Goal: Task Accomplishment & Management: Use online tool/utility

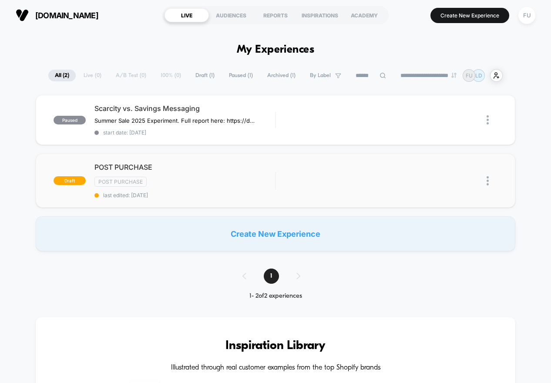
click at [487, 180] on img at bounding box center [487, 180] width 2 height 9
click at [461, 208] on div "Delete" at bounding box center [443, 210] width 78 height 20
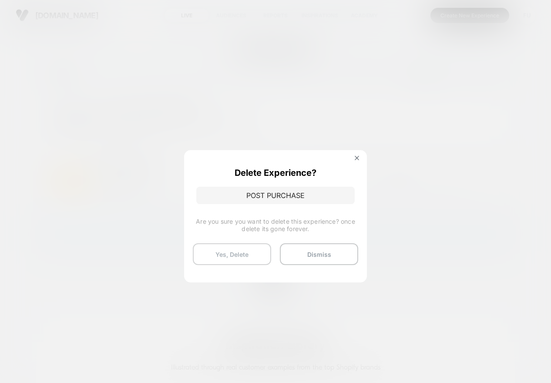
click at [234, 256] on button "Yes, Delete" at bounding box center [232, 254] width 78 height 22
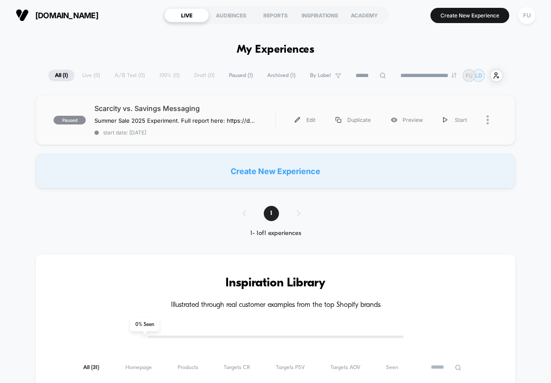
click at [489, 119] on div at bounding box center [491, 120] width 11 height 20
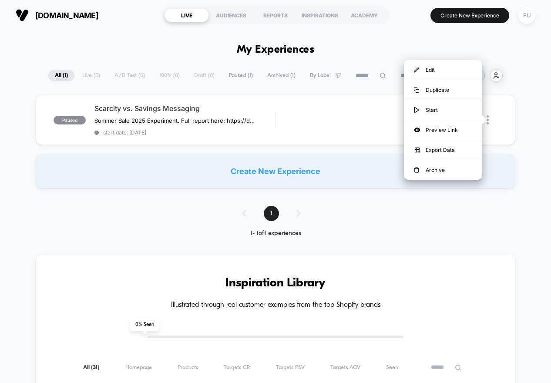
click at [546, 164] on div "paused Scarcity vs. Savings Messaging Summer Sale 2025 Experiment. Full report …" at bounding box center [275, 142] width 551 height 94
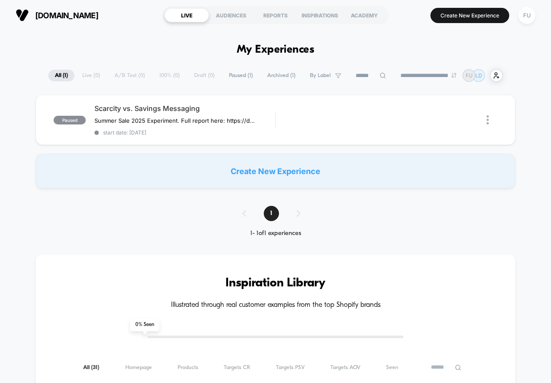
click at [323, 164] on div "Create New Experience" at bounding box center [275, 171] width 479 height 35
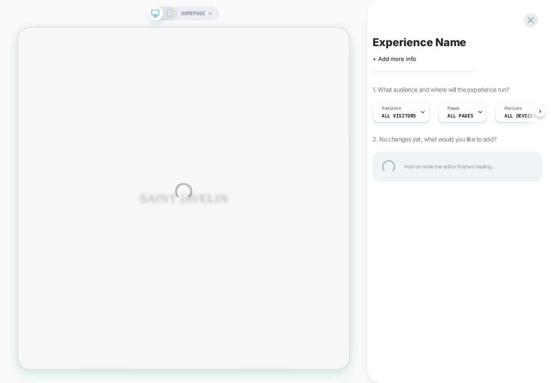
click at [210, 12] on div "HOMEPAGE Experience Name Click to edit experience details + Add more info 1. Wh…" at bounding box center [275, 191] width 551 height 383
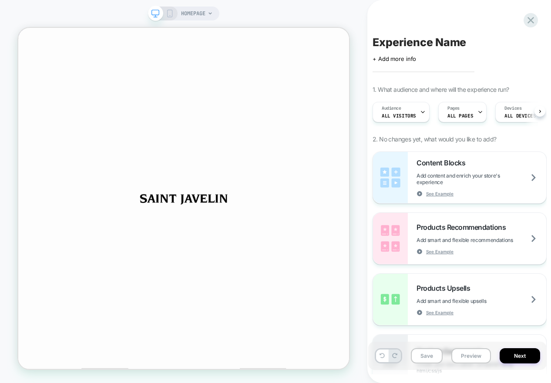
scroll to position [0, 0]
click at [210, 13] on icon at bounding box center [209, 13] width 3 height 2
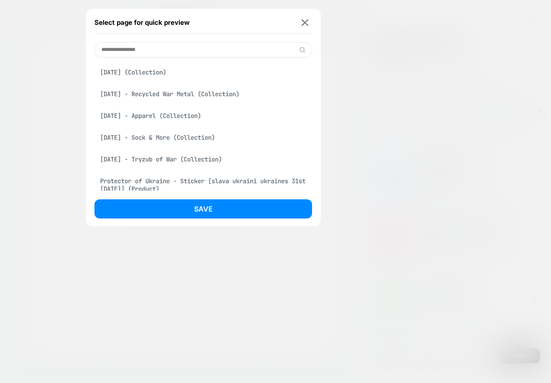
type input "**********"
click at [161, 74] on div "[DATE] (Collection)" at bounding box center [203, 72] width 218 height 17
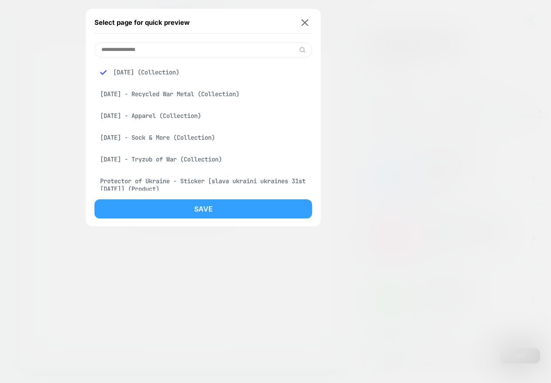
click at [177, 204] on button "Save" at bounding box center [203, 208] width 218 height 19
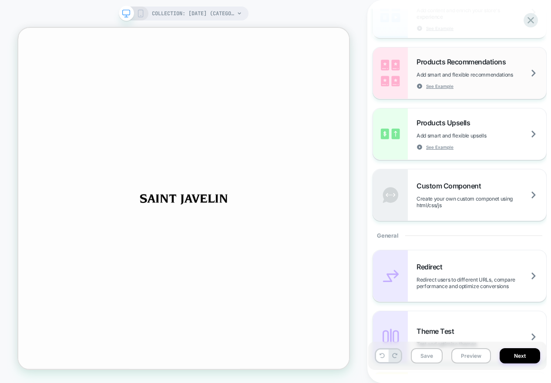
scroll to position [181, 0]
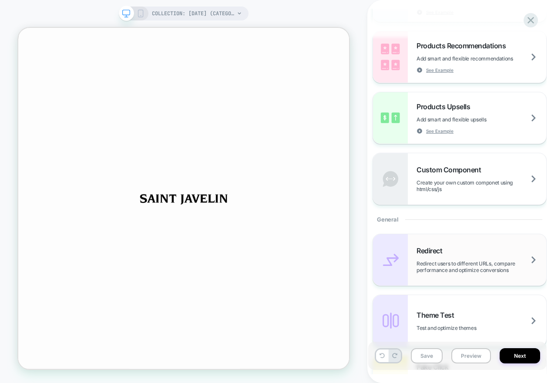
click at [477, 256] on div "Redirect Redirect users to different URLs, compare performance and optimize con…" at bounding box center [481, 259] width 130 height 27
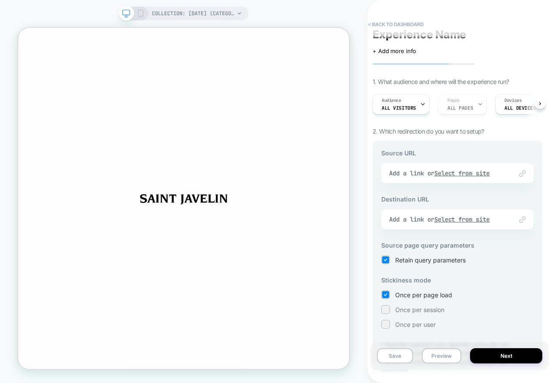
scroll to position [9, 0]
click at [483, 174] on div "Link to Add a link or Select from site" at bounding box center [457, 172] width 152 height 20
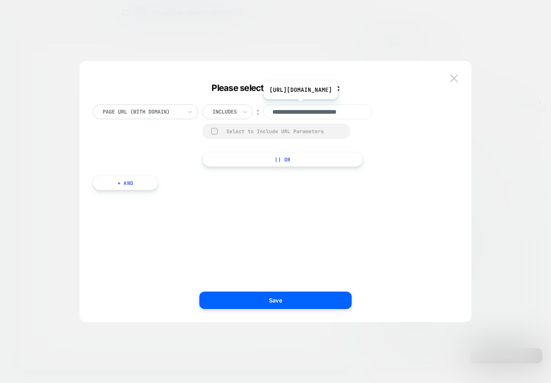
scroll to position [0, 16]
click at [454, 75] on img at bounding box center [454, 77] width 8 height 7
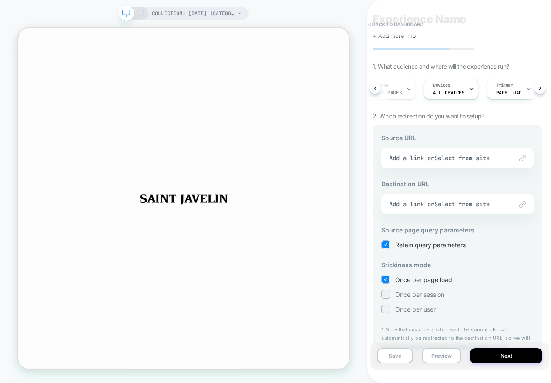
scroll to position [0, 0]
click at [462, 156] on div "Link to Add a link or Select from site" at bounding box center [457, 158] width 152 height 20
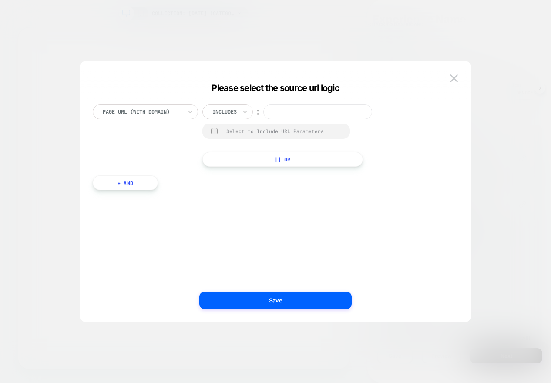
paste input "**********"
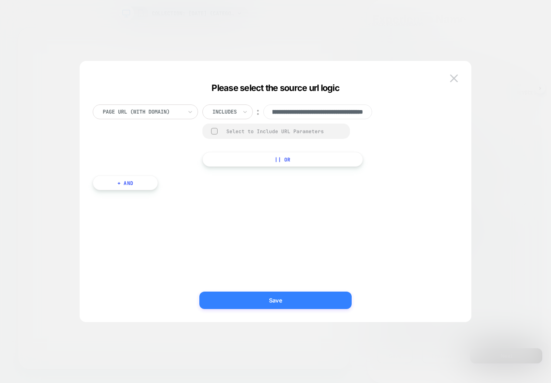
type input "**********"
click at [297, 297] on button "Save" at bounding box center [275, 299] width 152 height 17
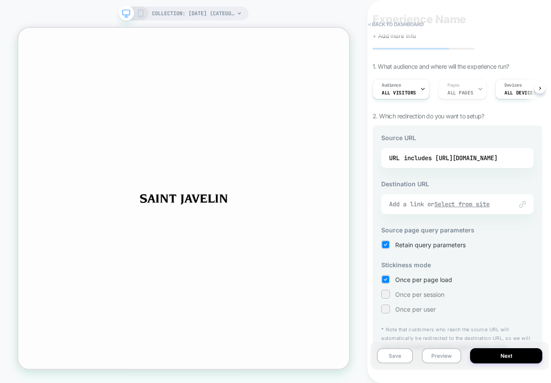
click at [477, 202] on u "Select from site" at bounding box center [462, 204] width 56 height 8
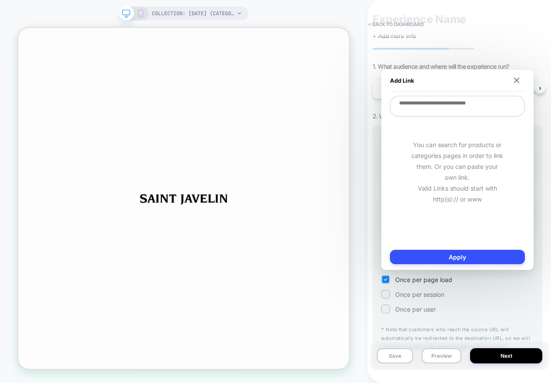
paste textarea "**********"
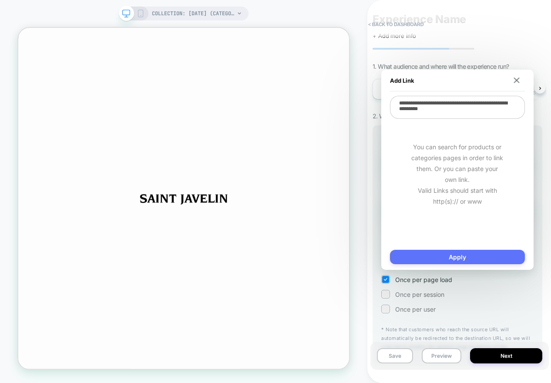
type textarea "**********"
click at [442, 255] on button "Apply" at bounding box center [457, 257] width 135 height 14
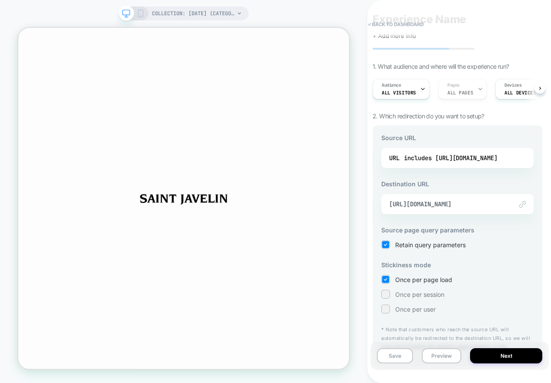
scroll to position [52, 0]
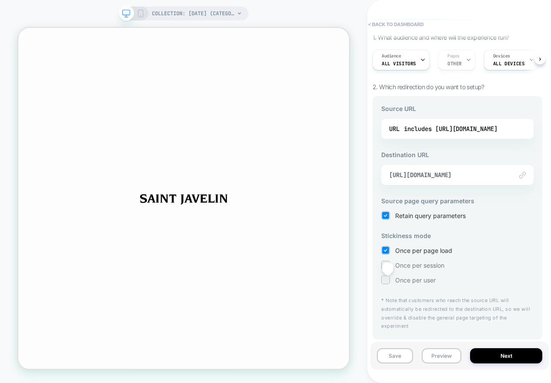
click at [388, 280] on div at bounding box center [385, 279] width 7 height 7
click at [382, 250] on div at bounding box center [385, 250] width 7 height 7
click at [385, 264] on div at bounding box center [385, 264] width 7 height 7
click at [502, 355] on button "Next" at bounding box center [506, 355] width 72 height 15
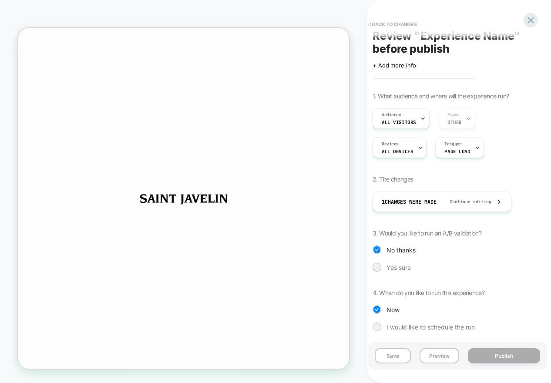
scroll to position [11, 0]
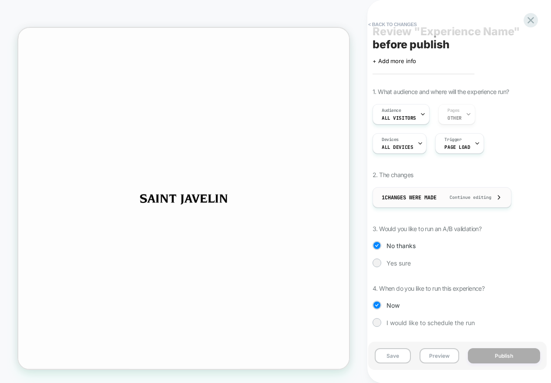
click at [472, 194] on span "Continue editing" at bounding box center [466, 197] width 50 height 6
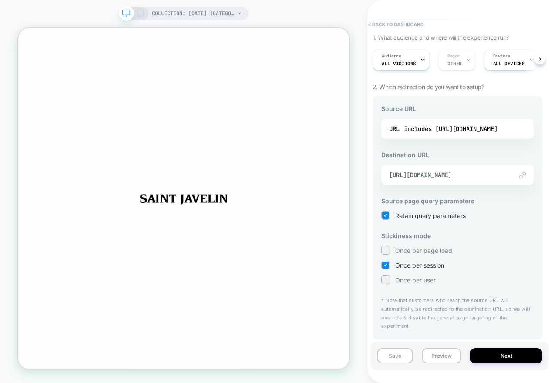
scroll to position [0, 0]
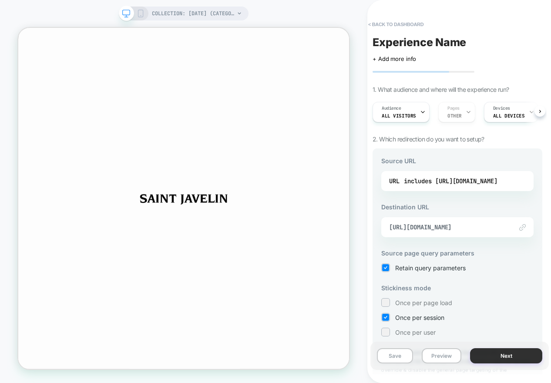
click at [490, 356] on button "Next" at bounding box center [506, 355] width 72 height 15
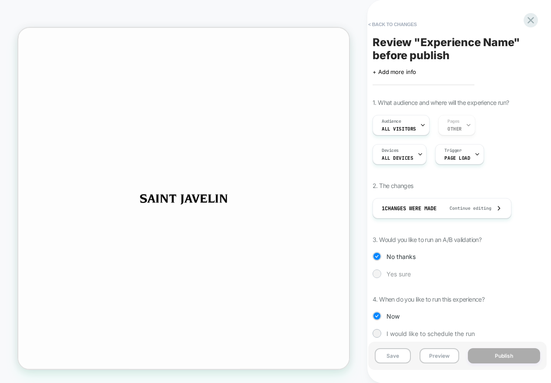
scroll to position [11, 0]
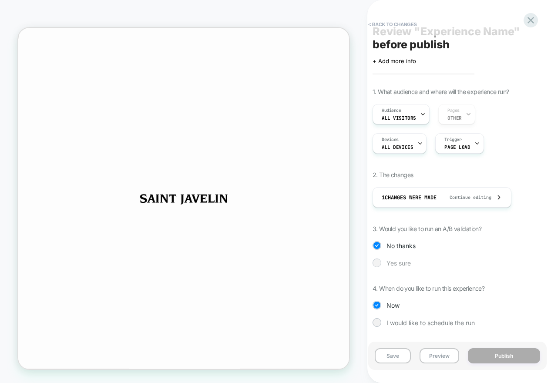
click at [372, 262] on div at bounding box center [376, 262] width 9 height 9
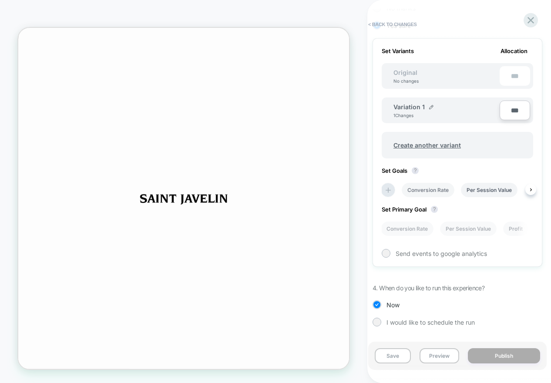
scroll to position [0, 6]
click at [437, 192] on li "Conversion Rate" at bounding box center [423, 190] width 53 height 14
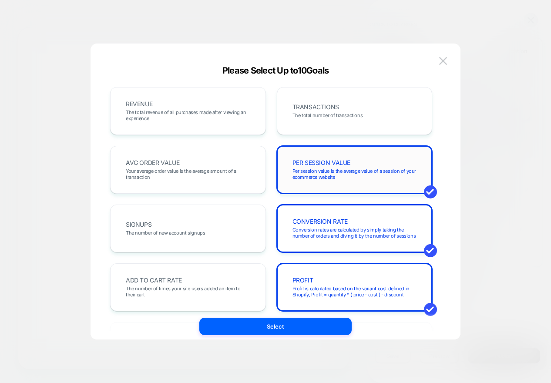
click at [399, 181] on div "PER SESSION VALUE Per session value is the average value of a session of your e…" at bounding box center [354, 170] width 137 height 30
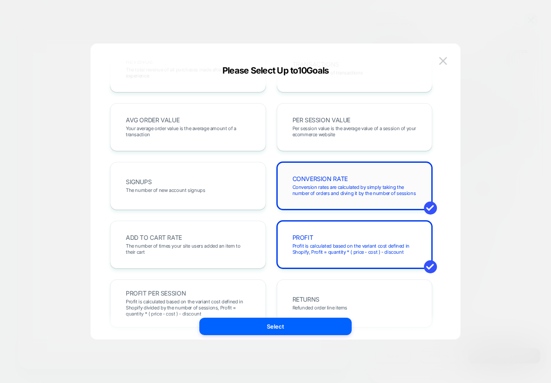
scroll to position [57, 0]
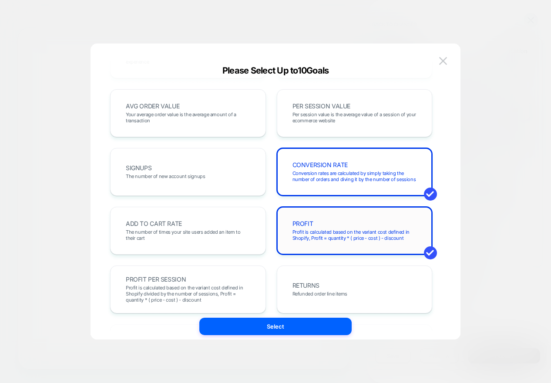
click at [384, 247] on div "PROFIT Profit is calculated based on the variant cost defined in Shopify, Profi…" at bounding box center [355, 231] width 156 height 48
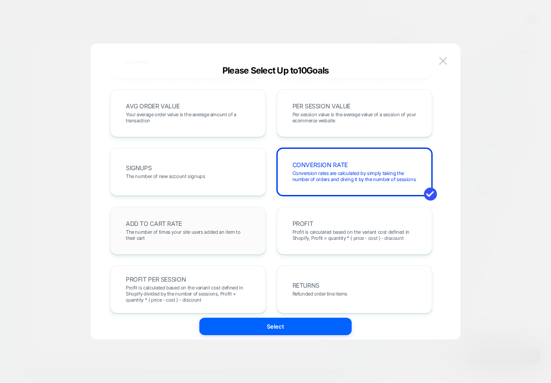
click at [252, 235] on div "ADD TO CART RATE The number of times your site users added an item to their cart" at bounding box center [187, 231] width 137 height 30
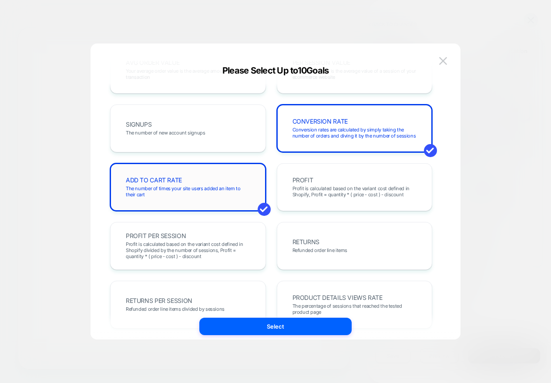
scroll to position [96, 0]
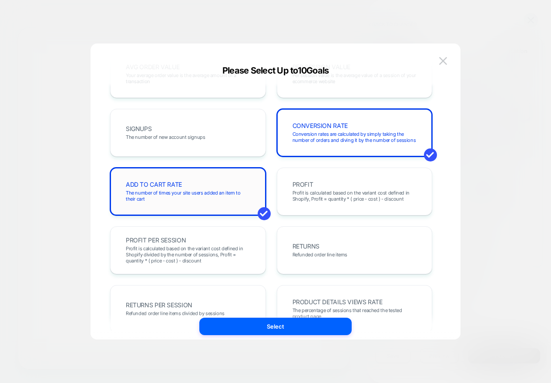
click at [238, 201] on span "The number of times your site users added an item to their cart" at bounding box center [188, 196] width 124 height 12
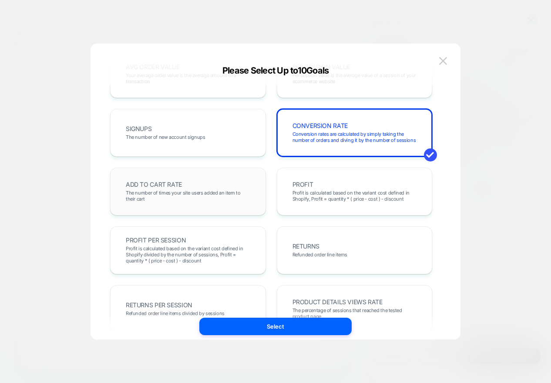
scroll to position [0, 0]
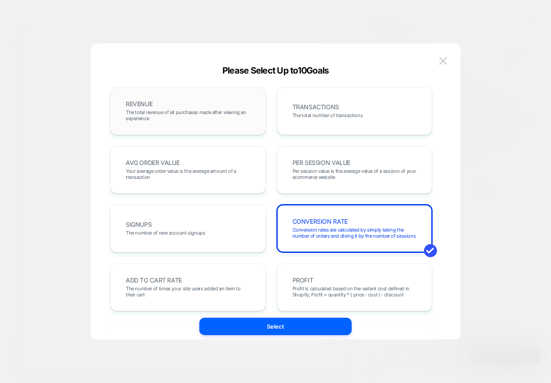
click at [221, 114] on span "The total revenue of all purchases made after viewing an experience" at bounding box center [188, 115] width 124 height 12
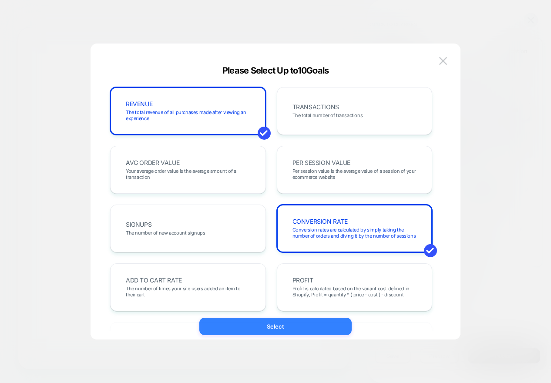
click at [268, 328] on button "Select" at bounding box center [275, 326] width 152 height 17
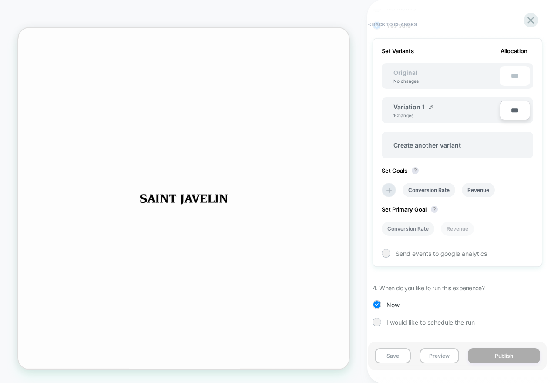
click at [414, 231] on li "Conversion Rate" at bounding box center [408, 228] width 53 height 14
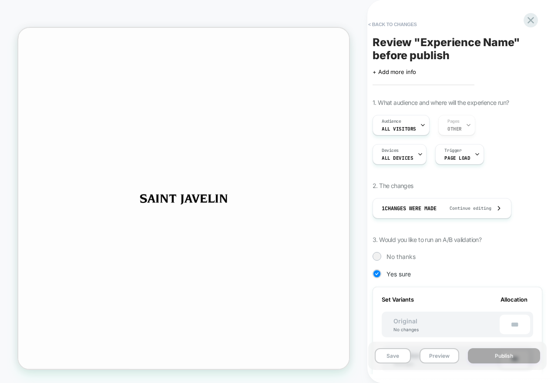
click at [412, 53] on span "Review " Experience Name " before publish" at bounding box center [457, 49] width 170 height 26
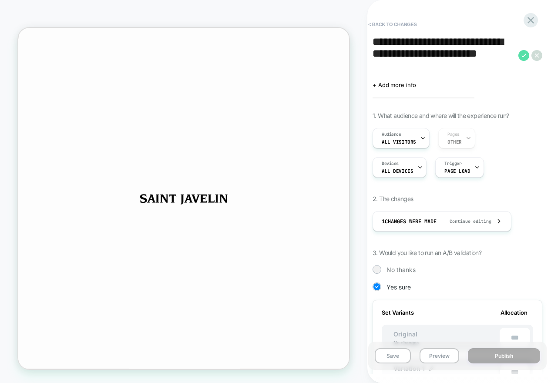
type textarea "**********"
click at [520, 54] on icon at bounding box center [523, 55] width 11 height 11
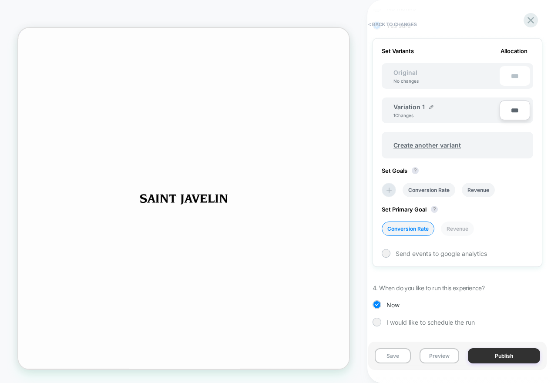
click at [504, 355] on button "Publish" at bounding box center [504, 355] width 72 height 15
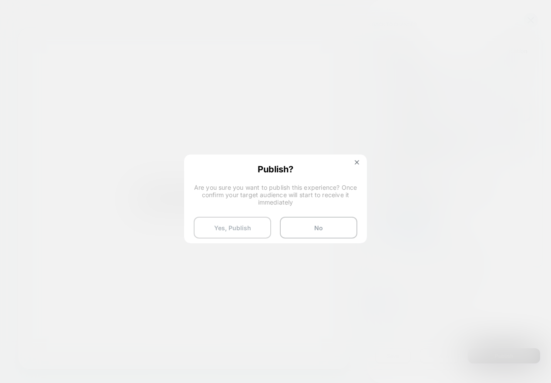
click at [235, 230] on button "Yes, Publish" at bounding box center [232, 228] width 77 height 22
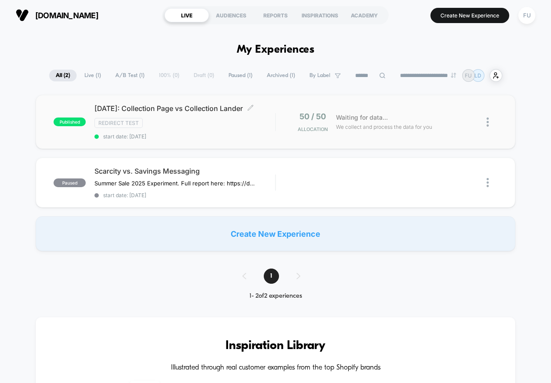
click at [239, 124] on div "[DATE]: Collection Page vs Collection Lander Click to edit experience details C…" at bounding box center [184, 122] width 181 height 36
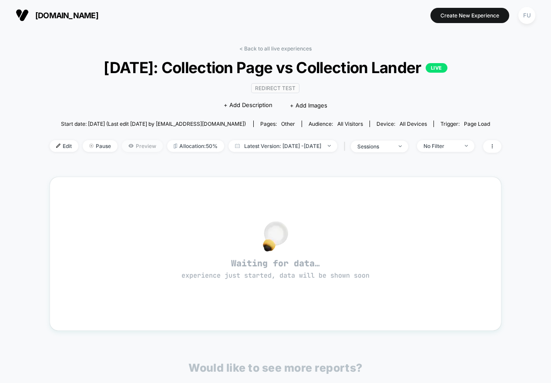
click at [133, 144] on span "Preview" at bounding box center [142, 146] width 41 height 12
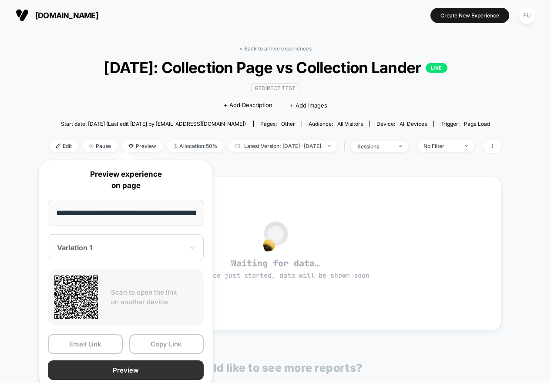
click at [143, 368] on button "Preview" at bounding box center [126, 370] width 156 height 20
